Goal: Transaction & Acquisition: Purchase product/service

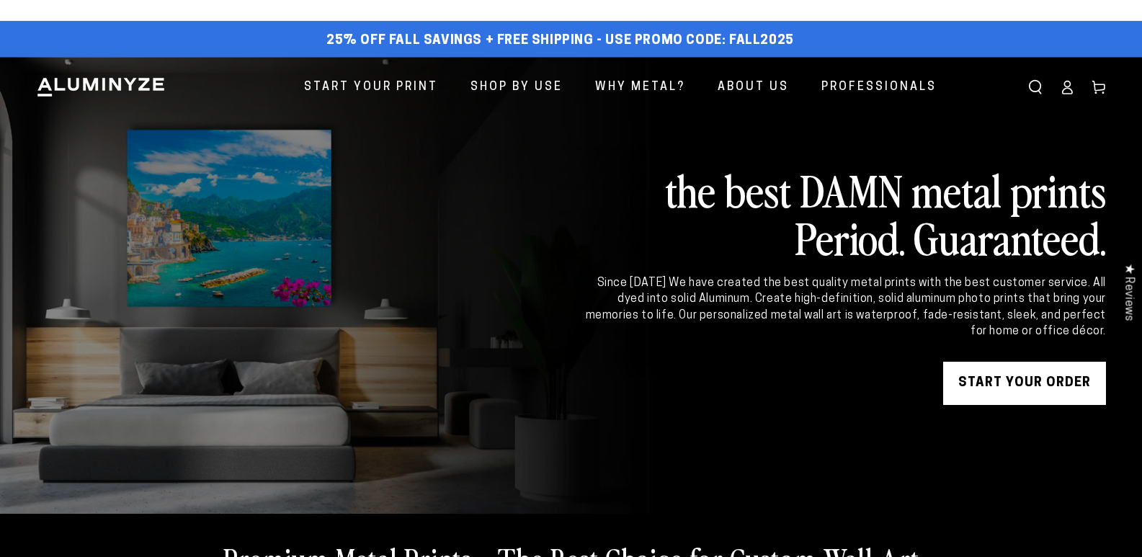
click at [542, 74] on link "Shop By Use" at bounding box center [517, 87] width 114 height 38
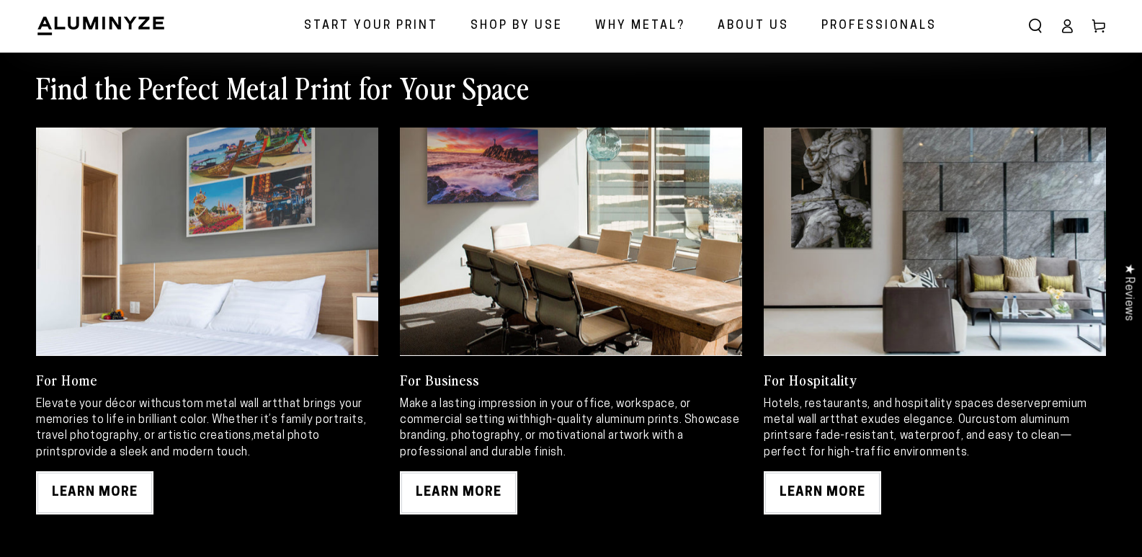
scroll to position [721, 0]
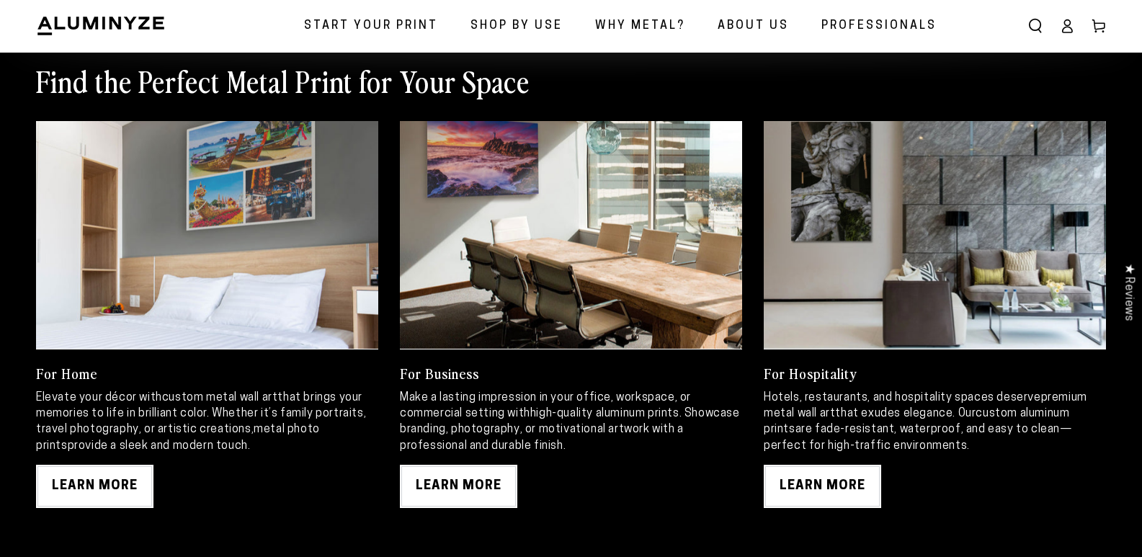
click at [610, 303] on link at bounding box center [571, 235] width 342 height 228
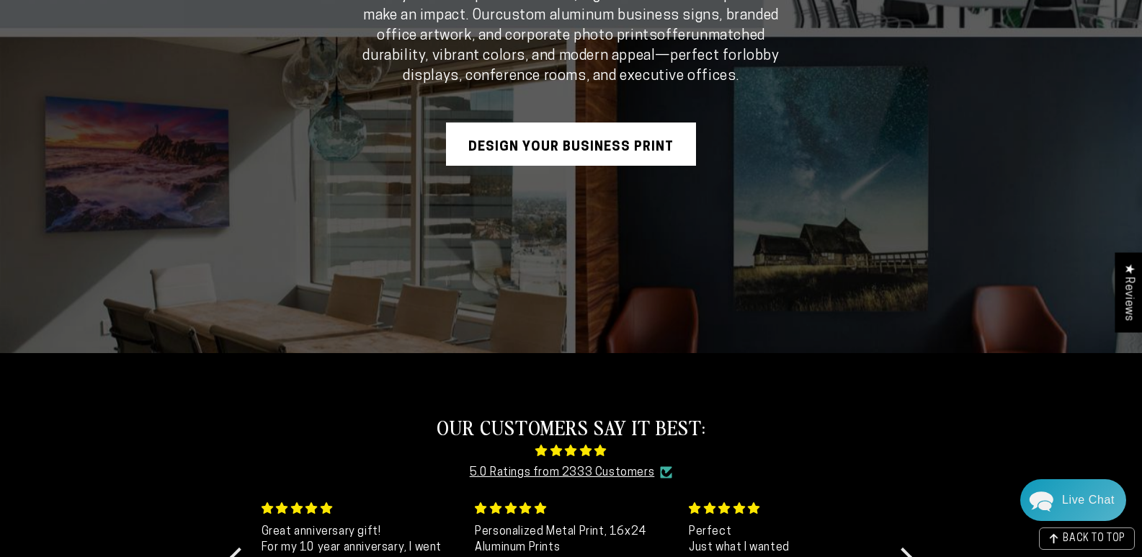
scroll to position [432, 0]
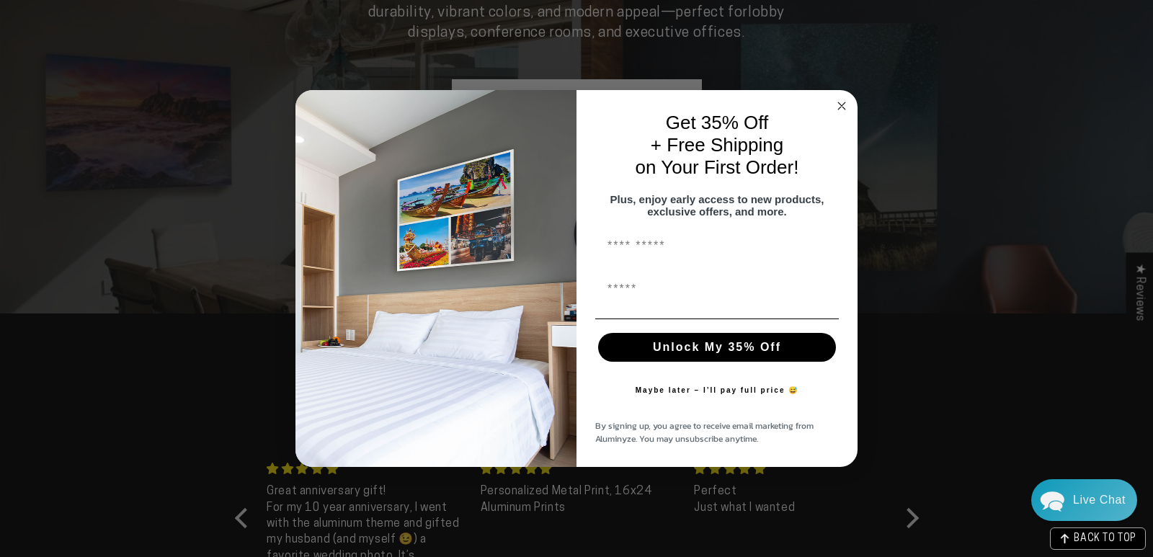
click at [841, 97] on circle "Close dialog" at bounding box center [842, 105] width 17 height 17
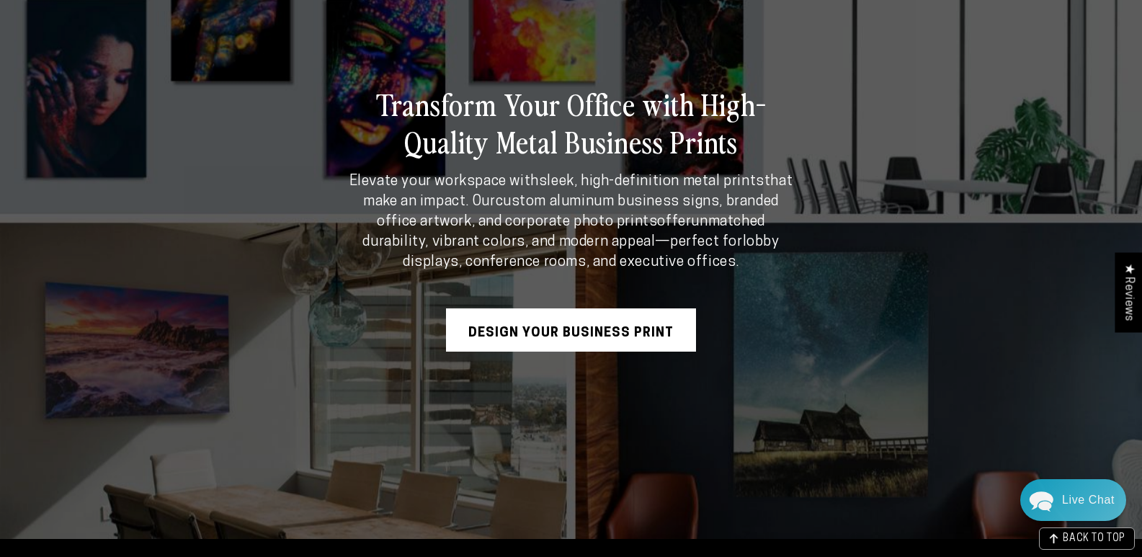
scroll to position [0, 0]
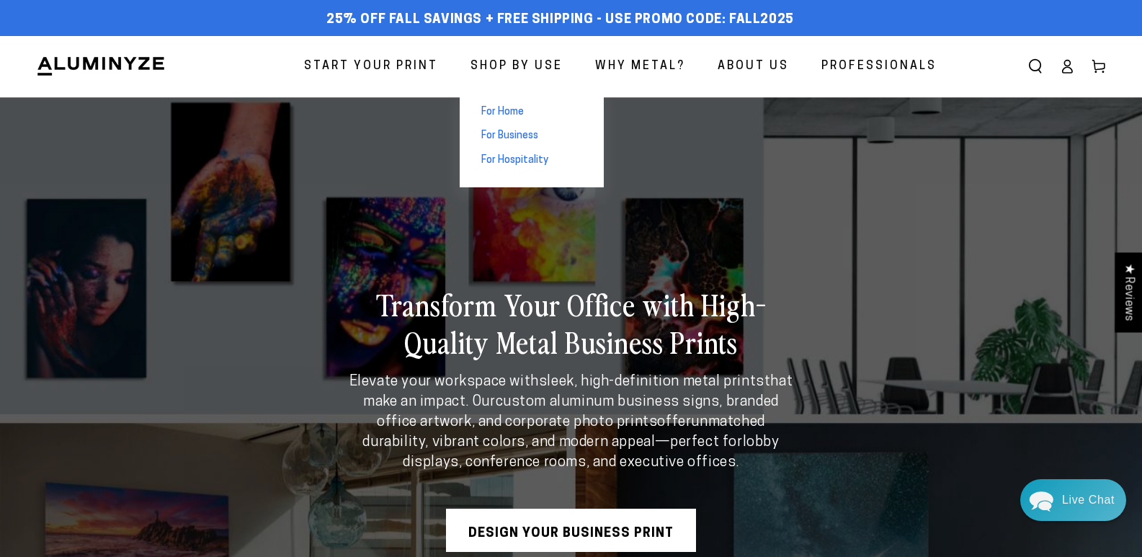
click at [516, 161] on span "For Hospitality" at bounding box center [514, 161] width 67 height 14
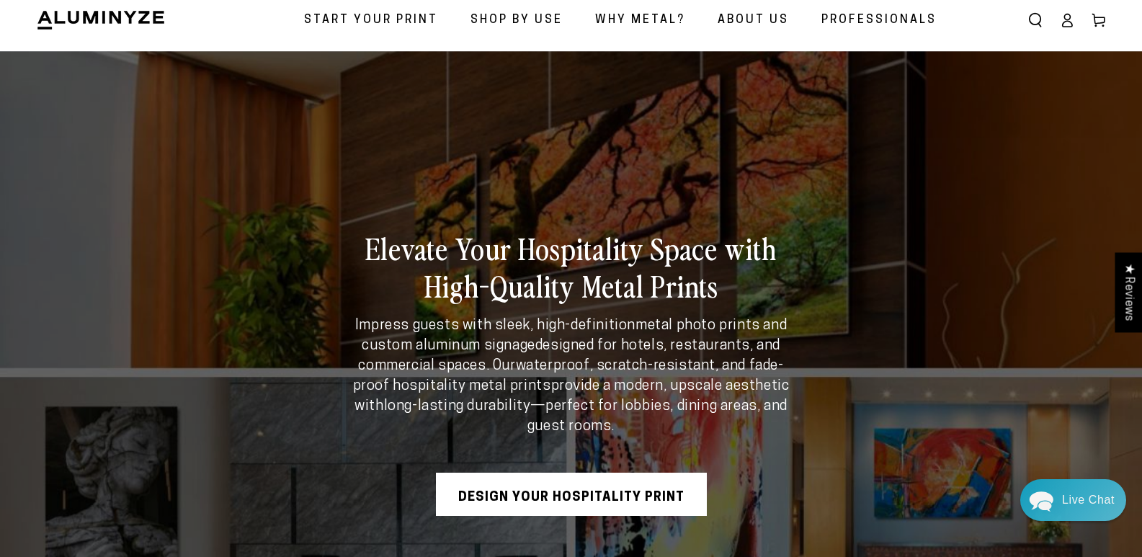
scroll to position [72, 0]
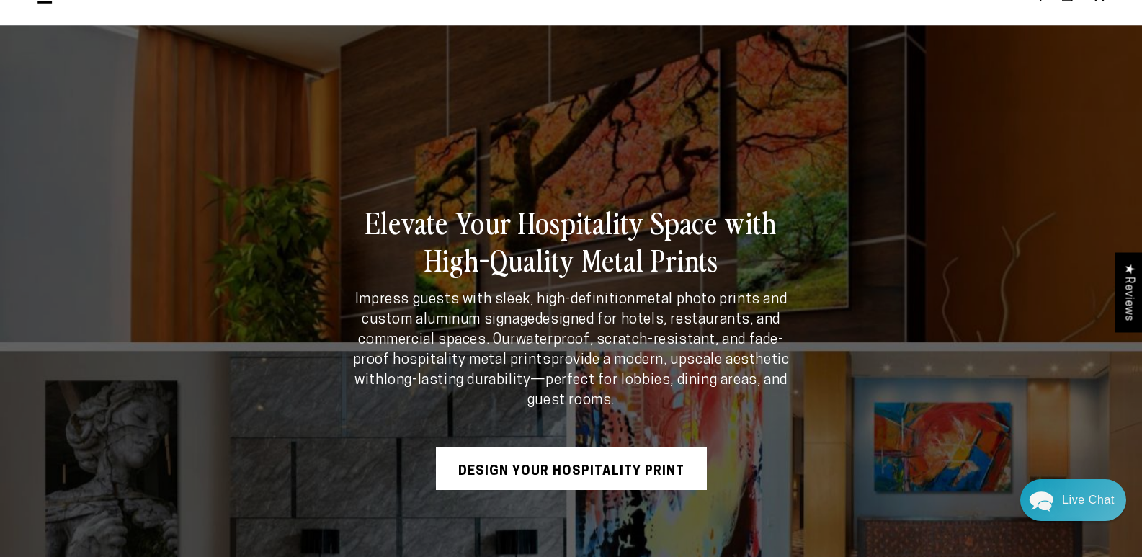
click at [592, 441] on div "Elevate Your Hospitality Space with High-Quality Metal Prints Impress guests wi…" at bounding box center [570, 346] width 535 height 344
click at [592, 453] on link "Design Your Hospitality Print" at bounding box center [571, 468] width 271 height 43
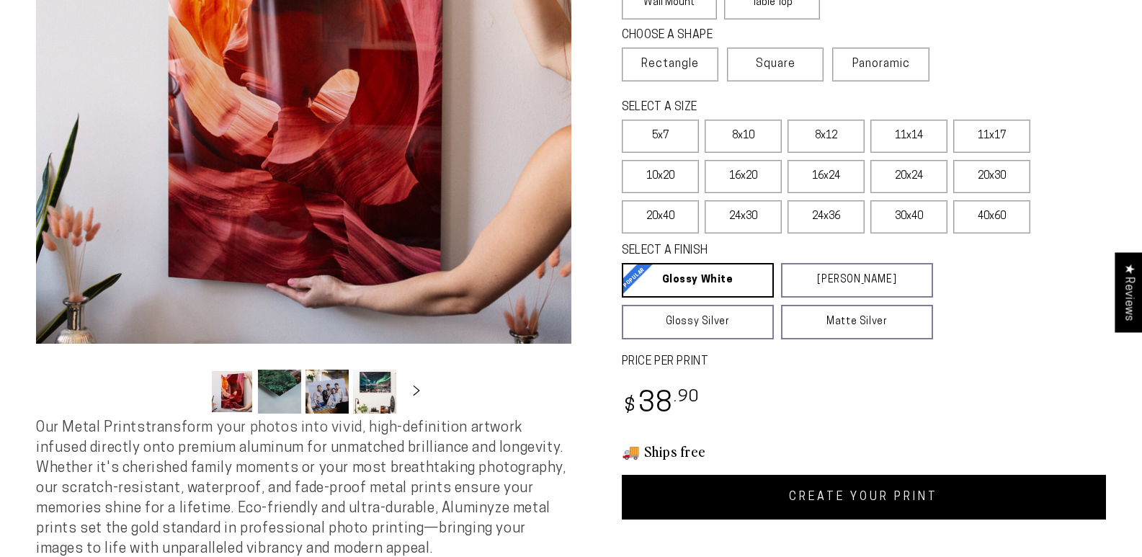
select select "**********"
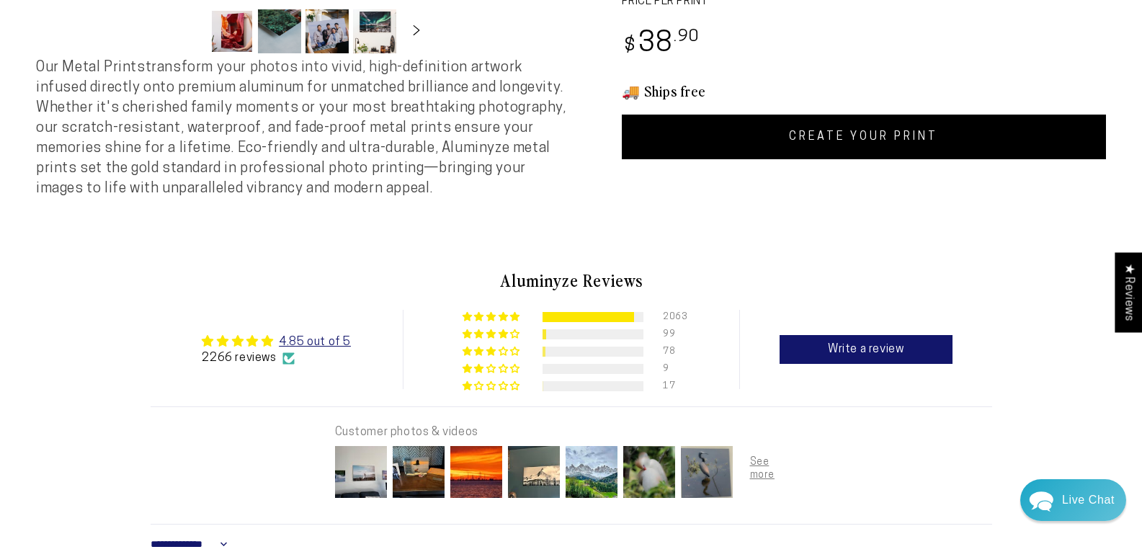
click at [822, 154] on link "CREATE YOUR PRINT" at bounding box center [864, 137] width 485 height 45
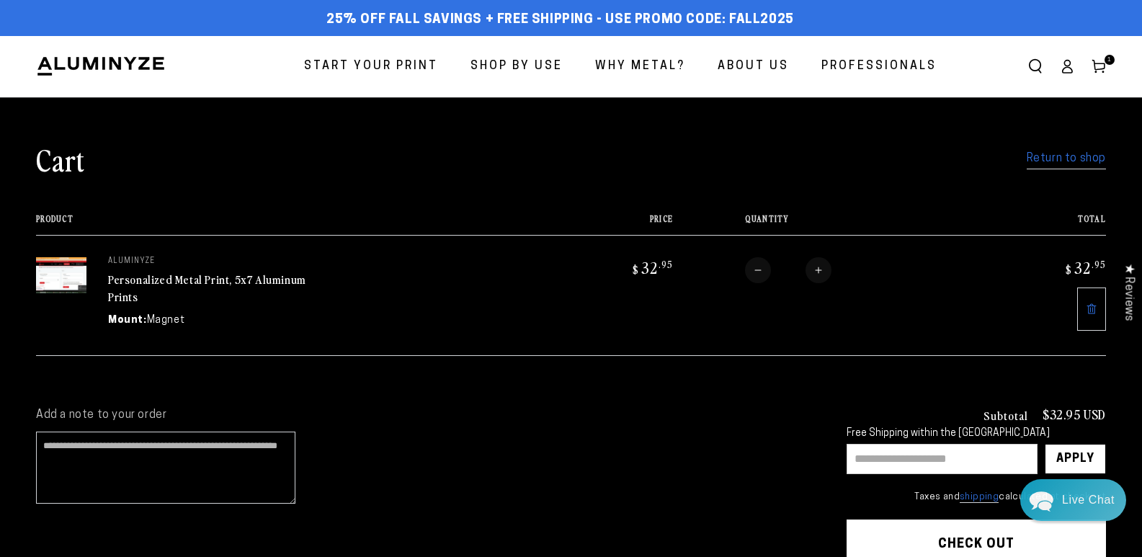
click at [987, 465] on input "text" at bounding box center [942, 459] width 191 height 30
paste input "*****"
type input "*****"
drag, startPoint x: 1067, startPoint y: 453, endPoint x: 1046, endPoint y: 431, distance: 29.6
click at [1069, 453] on div "Apply" at bounding box center [1076, 459] width 38 height 29
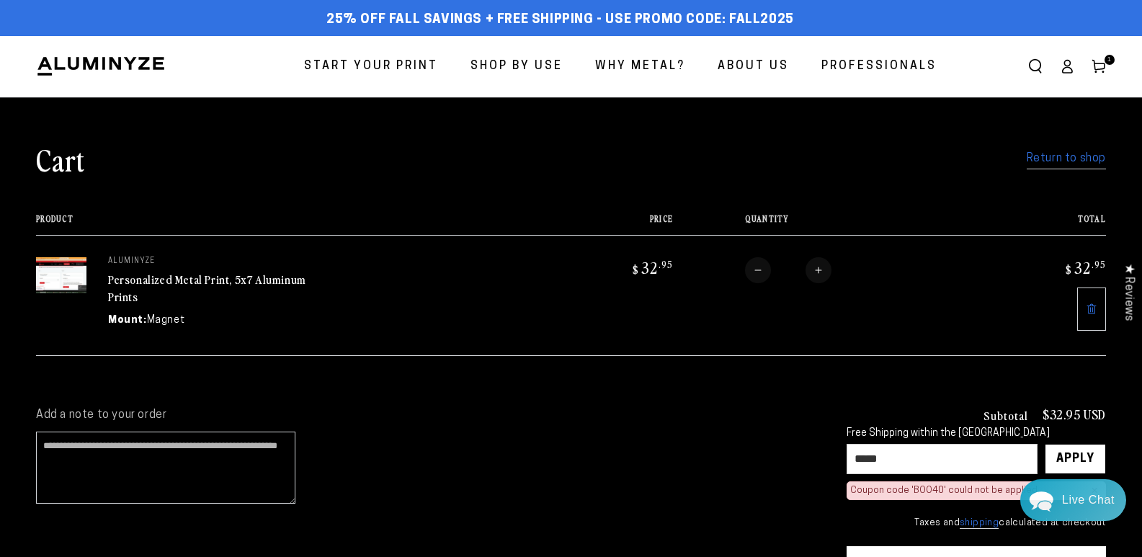
click at [963, 546] on button "Check out" at bounding box center [976, 567] width 259 height 43
